Goal: Contribute content: Contribute content

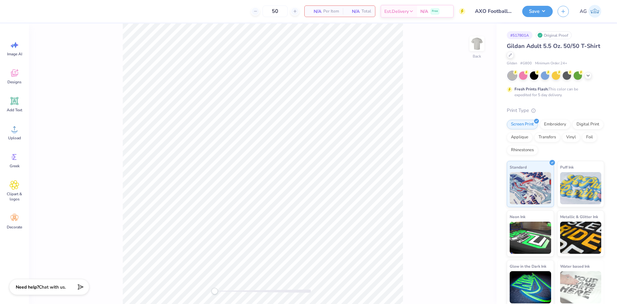
click at [3, 139] on div "Image AI Designs Add Text Upload Greek Clipart & logos Decorate" at bounding box center [14, 163] width 29 height 280
drag, startPoint x: 35, startPoint y: 132, endPoint x: 23, endPoint y: 133, distance: 12.5
click at [35, 132] on div "Back" at bounding box center [263, 163] width 468 height 280
click at [15, 134] on div "Upload" at bounding box center [14, 132] width 23 height 24
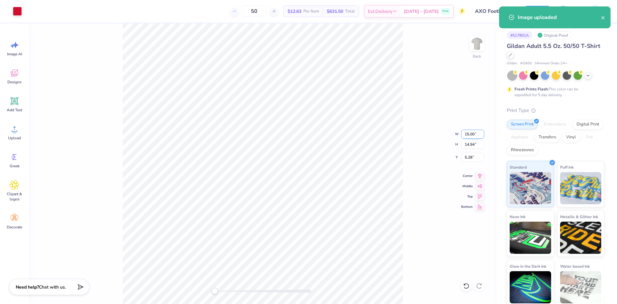
click at [467, 133] on input "15.00" at bounding box center [472, 134] width 23 height 9
type input "10"
click at [481, 41] on img at bounding box center [477, 44] width 26 height 26
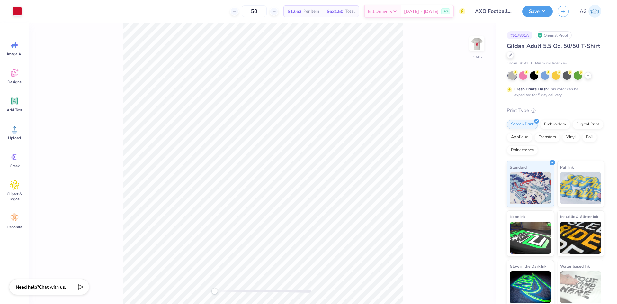
click at [481, 41] on img at bounding box center [477, 43] width 13 height 13
click at [477, 159] on input "7.77" at bounding box center [472, 157] width 23 height 9
type input "3"
click at [408, 165] on div "Back W 10.00 10.00 " H 9.96 9.96 " Y 3 3 " Center Middle Top Bottom" at bounding box center [263, 163] width 468 height 280
click at [478, 177] on icon at bounding box center [479, 175] width 9 height 8
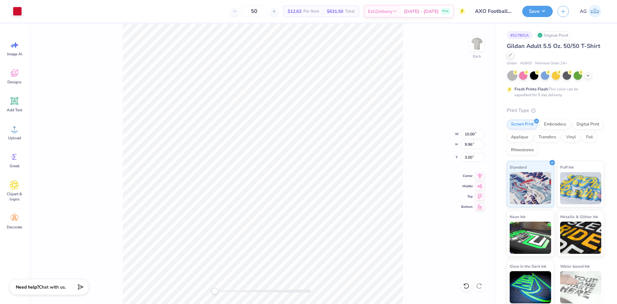
drag, startPoint x: 408, startPoint y: 140, endPoint x: 545, endPoint y: 34, distance: 173.2
click at [412, 138] on div "Back W 10.00 10.00 " H 9.96 9.96 " Y 3.00 3.00 " Center Middle Top Bottom" at bounding box center [263, 163] width 468 height 280
click at [546, 10] on button "Save" at bounding box center [537, 10] width 31 height 11
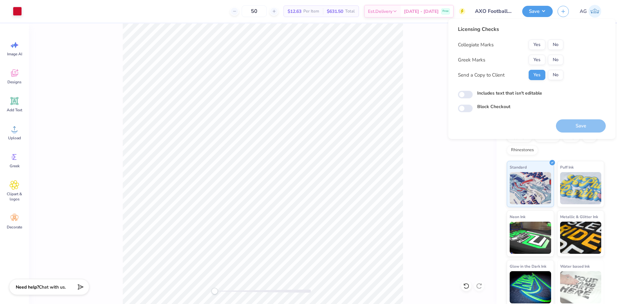
click at [547, 39] on div "Licensing Checks Collegiate Marks Yes No Greek Marks Yes No Send a Copy to Clie…" at bounding box center [510, 54] width 105 height 59
click at [556, 43] on button "No" at bounding box center [555, 45] width 15 height 10
click at [538, 56] on button "Yes" at bounding box center [537, 60] width 17 height 10
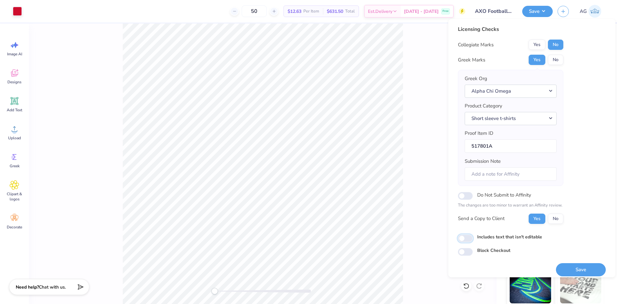
click at [468, 237] on input "Includes text that isn't editable" at bounding box center [465, 238] width 15 height 8
checkbox input "true"
click at [564, 257] on div "Save" at bounding box center [581, 266] width 50 height 20
click at [569, 263] on div "Save" at bounding box center [581, 266] width 50 height 20
click at [570, 264] on button "Save" at bounding box center [581, 269] width 50 height 13
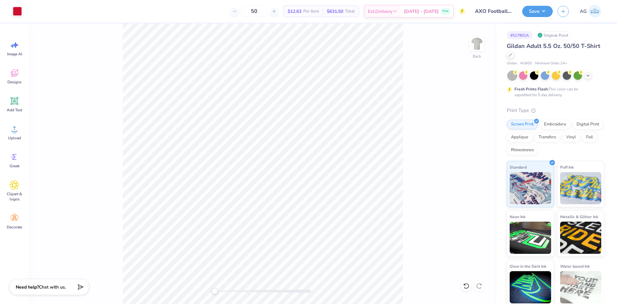
click at [476, 123] on div "Back" at bounding box center [263, 163] width 468 height 280
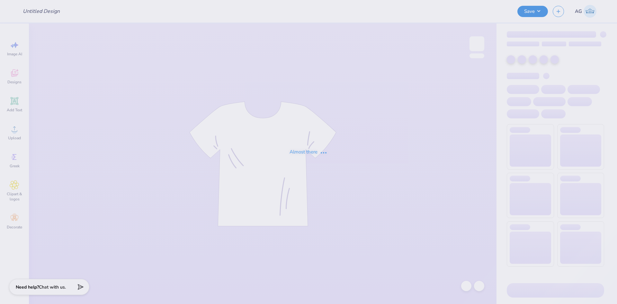
type input "Westlake Coatings New Merch"
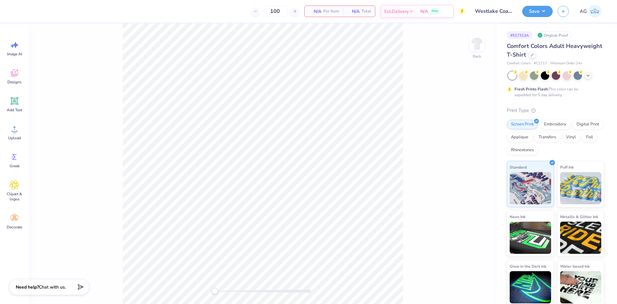
drag, startPoint x: 22, startPoint y: 136, endPoint x: 50, endPoint y: 139, distance: 28.5
click at [22, 136] on div "Upload" at bounding box center [14, 132] width 23 height 24
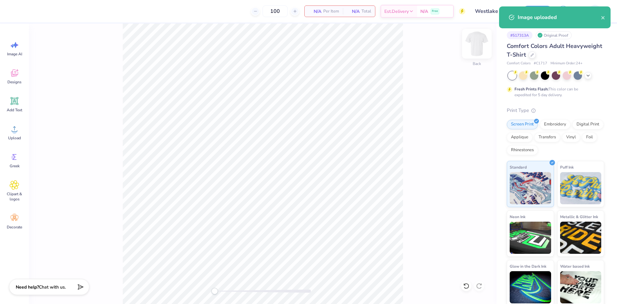
click at [481, 44] on img at bounding box center [477, 44] width 26 height 26
click at [13, 134] on div "Upload" at bounding box center [14, 132] width 23 height 24
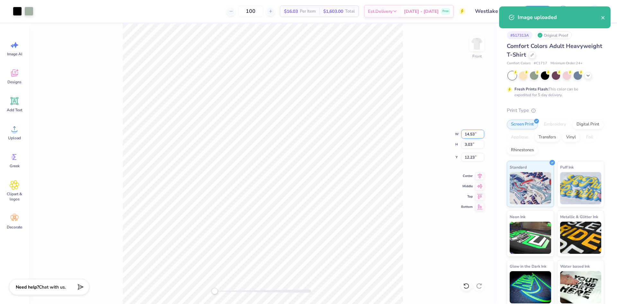
click at [474, 133] on input "14.53" at bounding box center [472, 134] width 23 height 9
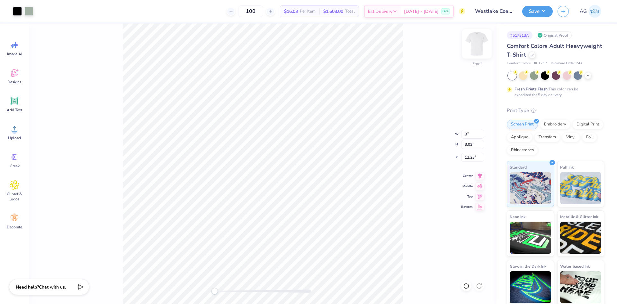
click at [477, 49] on img at bounding box center [477, 44] width 26 height 26
type input "2.05"
type input "0.43"
type input "11.01"
click at [477, 49] on img at bounding box center [477, 43] width 13 height 13
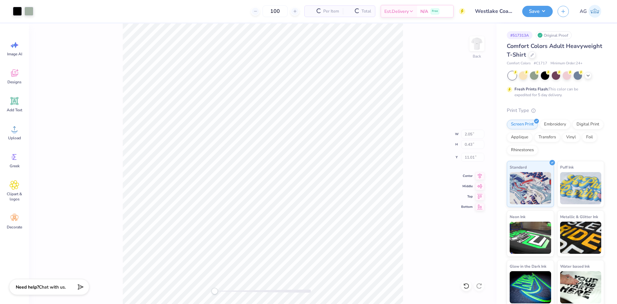
type input "3.79"
type input "0.79"
type input "13.35"
click at [421, 115] on div "Front W 3.79 3.79 " H 0.79 0.79 " Y 13.35 13.35 " Center Middle Top Bottom" at bounding box center [263, 163] width 468 height 280
click at [474, 135] on input "3.79" at bounding box center [472, 134] width 23 height 9
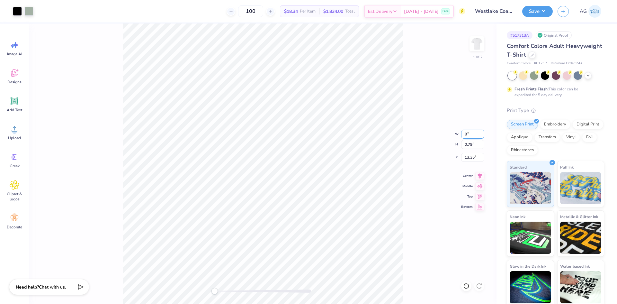
type input "8"
click at [434, 94] on div "Front W 8 8 " H 0.79 0.79 " Y 13.35 13.35 " Center Middle Top Bottom" at bounding box center [263, 163] width 468 height 280
click at [472, 48] on img at bounding box center [477, 44] width 26 height 26
click at [472, 48] on img at bounding box center [477, 43] width 13 height 13
click at [472, 159] on input "12.92" at bounding box center [472, 157] width 23 height 9
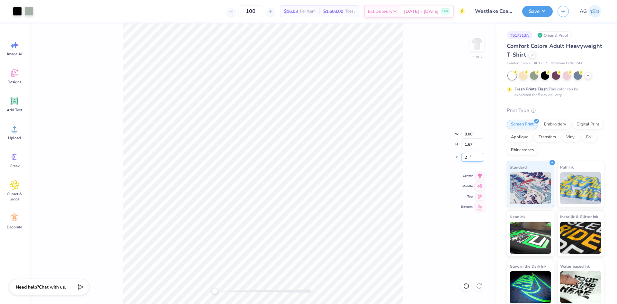
type input "2"
click at [477, 177] on icon at bounding box center [479, 175] width 9 height 8
click at [472, 135] on input "8.00" at bounding box center [472, 134] width 23 height 9
type input "11"
click at [463, 94] on div "Front W 11 11 " H 1.67 1.67 " Y 2.00 2.00 " Center Middle Top Bottom" at bounding box center [263, 163] width 468 height 280
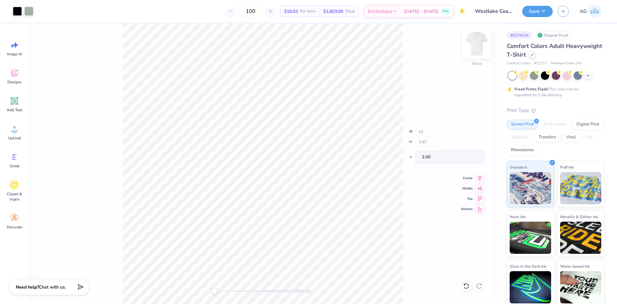
click at [483, 41] on img at bounding box center [477, 44] width 26 height 26
click at [482, 44] on img at bounding box center [477, 44] width 26 height 26
click at [466, 160] on input "1.69" at bounding box center [472, 157] width 23 height 9
type input "2.5"
drag, startPoint x: 481, startPoint y: 176, endPoint x: 445, endPoint y: 163, distance: 38.0
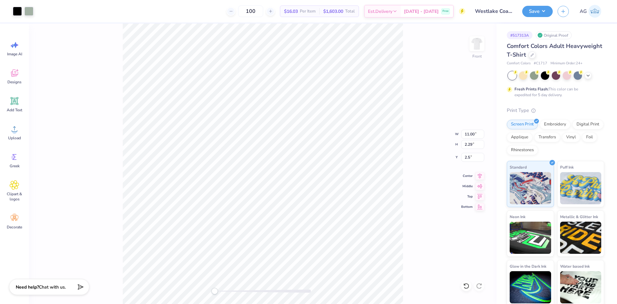
click at [481, 176] on icon at bounding box center [479, 176] width 9 height 8
click at [544, 9] on button "Save" at bounding box center [537, 10] width 31 height 11
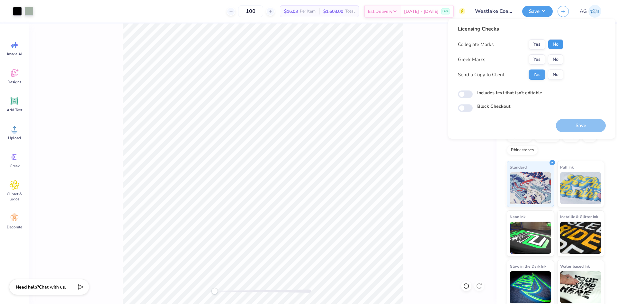
click at [561, 41] on button "No" at bounding box center [555, 44] width 15 height 10
click at [461, 97] on input "Includes text that isn't editable" at bounding box center [465, 94] width 15 height 8
checkbox input "true"
click at [583, 123] on button "Save" at bounding box center [581, 125] width 50 height 13
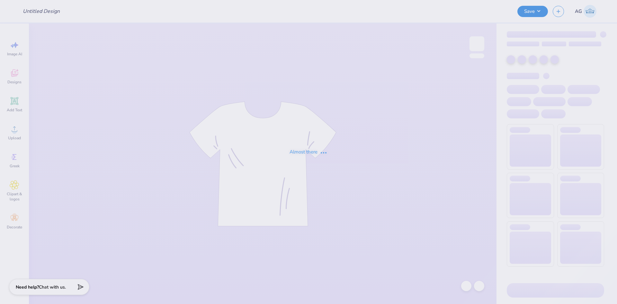
type input "The university of North Carolina at Chapel Hill : Emily Dorenfel"
